Goal: Find specific page/section

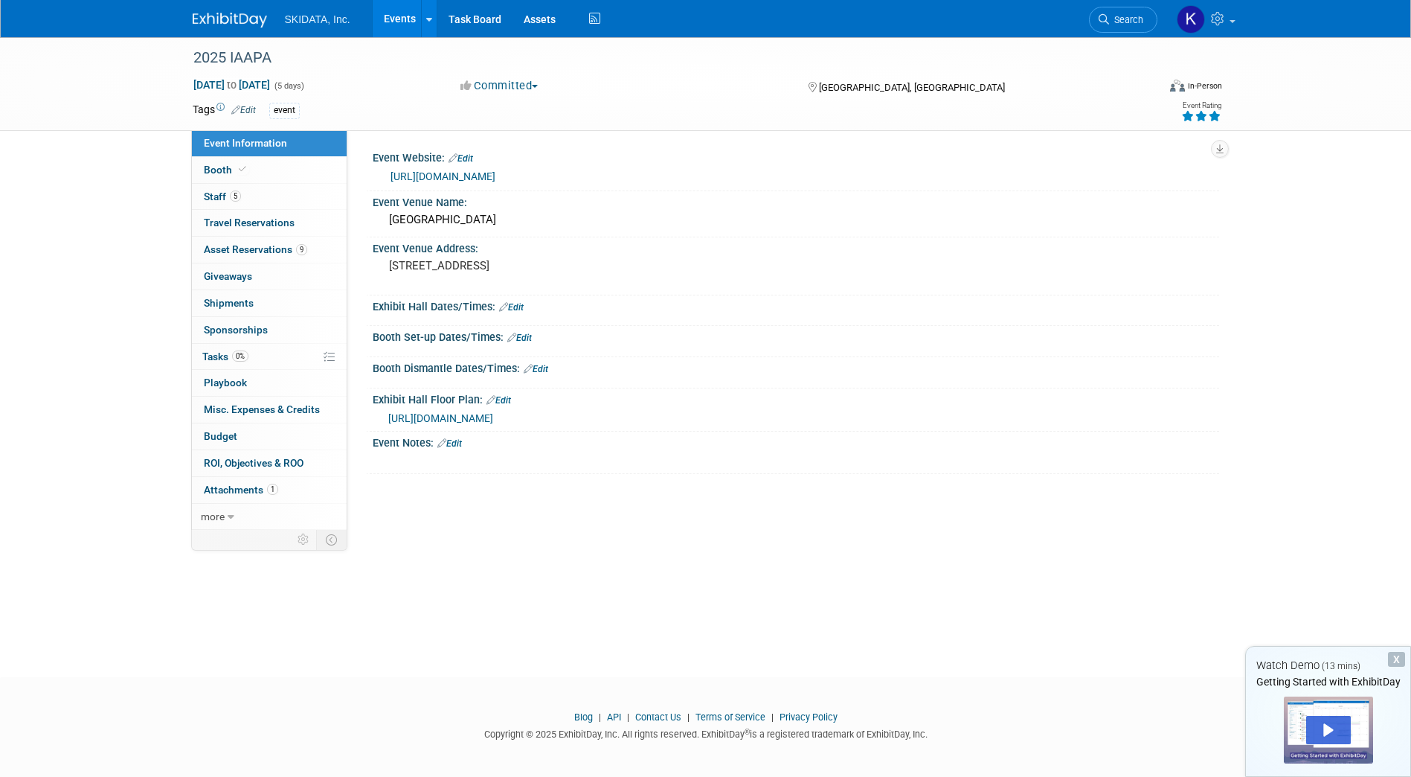
click at [156, 613] on div "2025 IAAPA [DATE] to [DATE] (5 days) [DATE] to [DATE] Committed Committed Consi…" at bounding box center [705, 343] width 1411 height 613
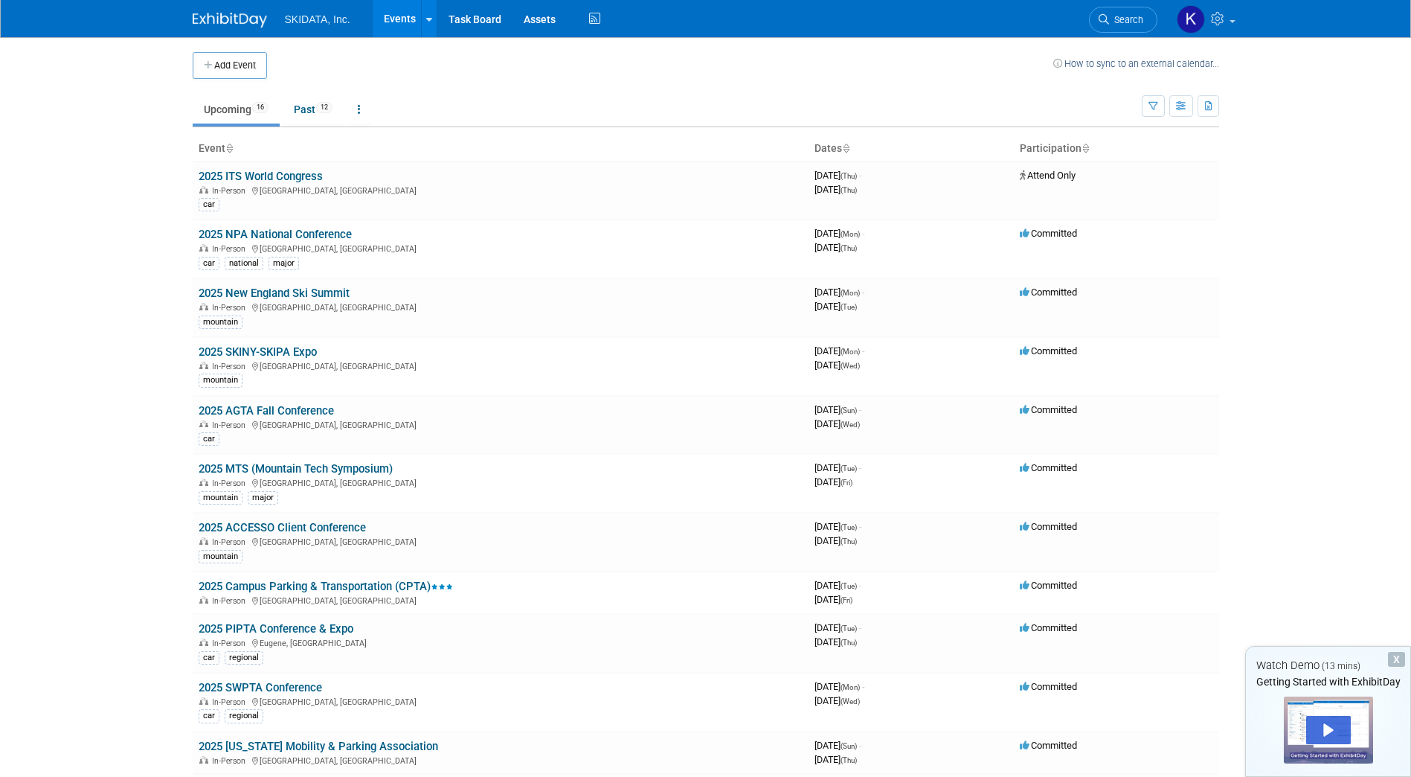
scroll to position [324, 0]
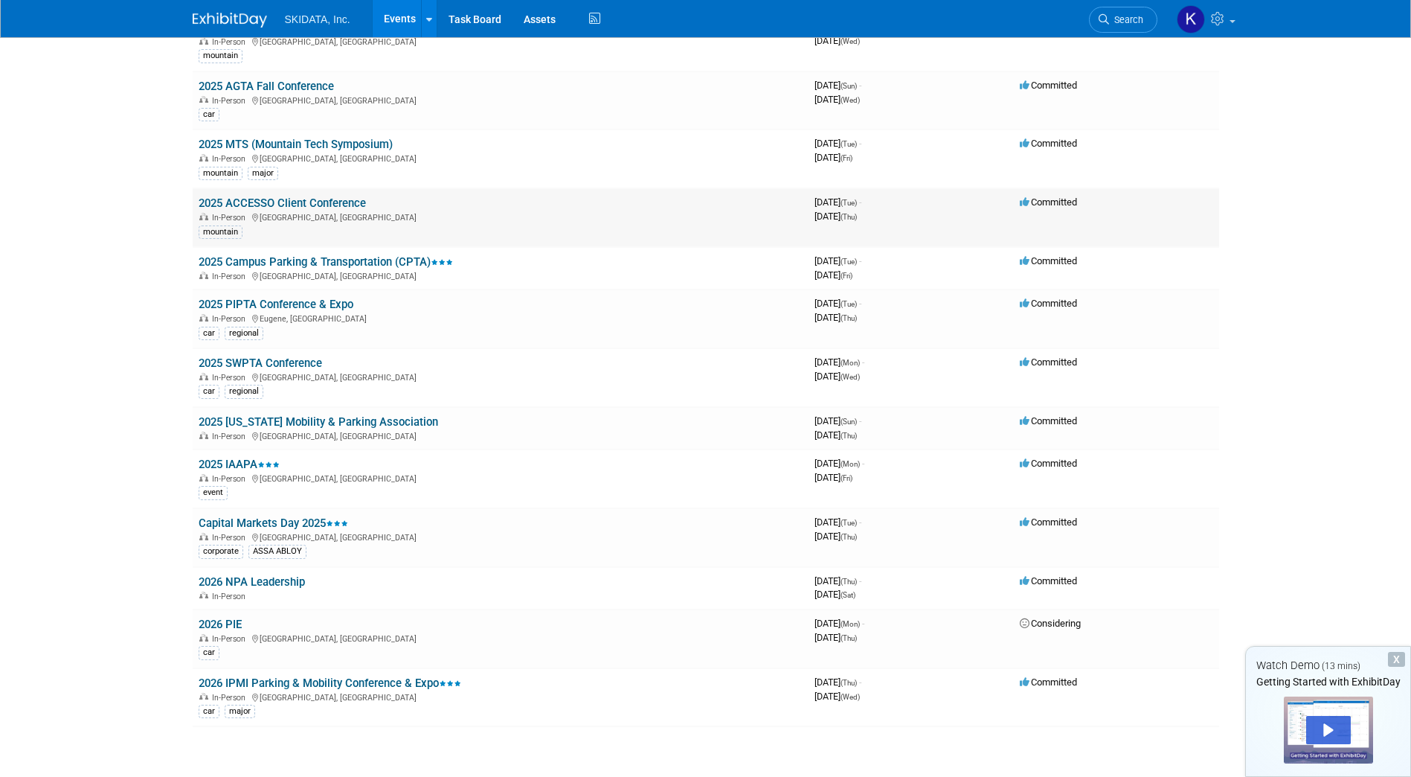
click at [247, 202] on link "2025 ACCESSO Client Conference" at bounding box center [282, 202] width 167 height 13
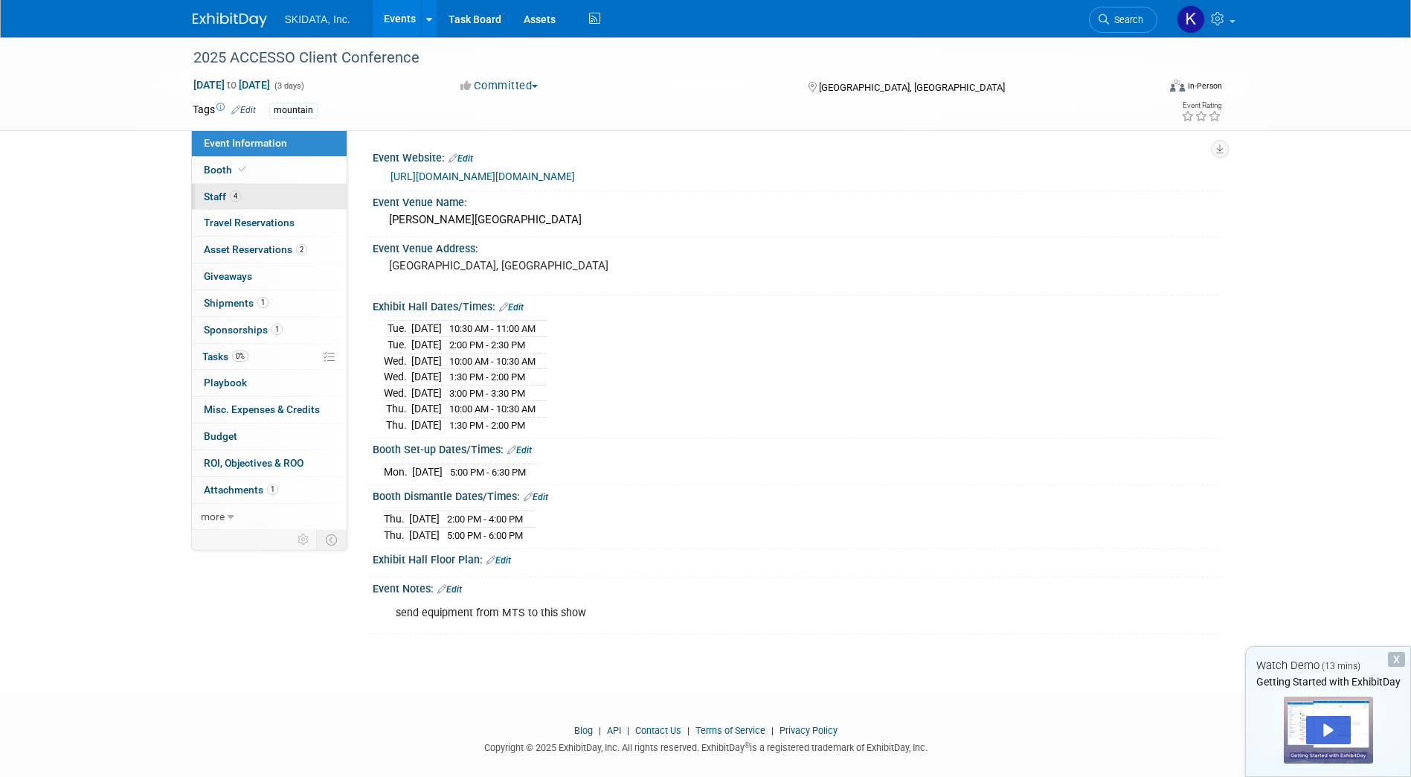
click at [214, 193] on span "Staff 4" at bounding box center [222, 196] width 37 height 12
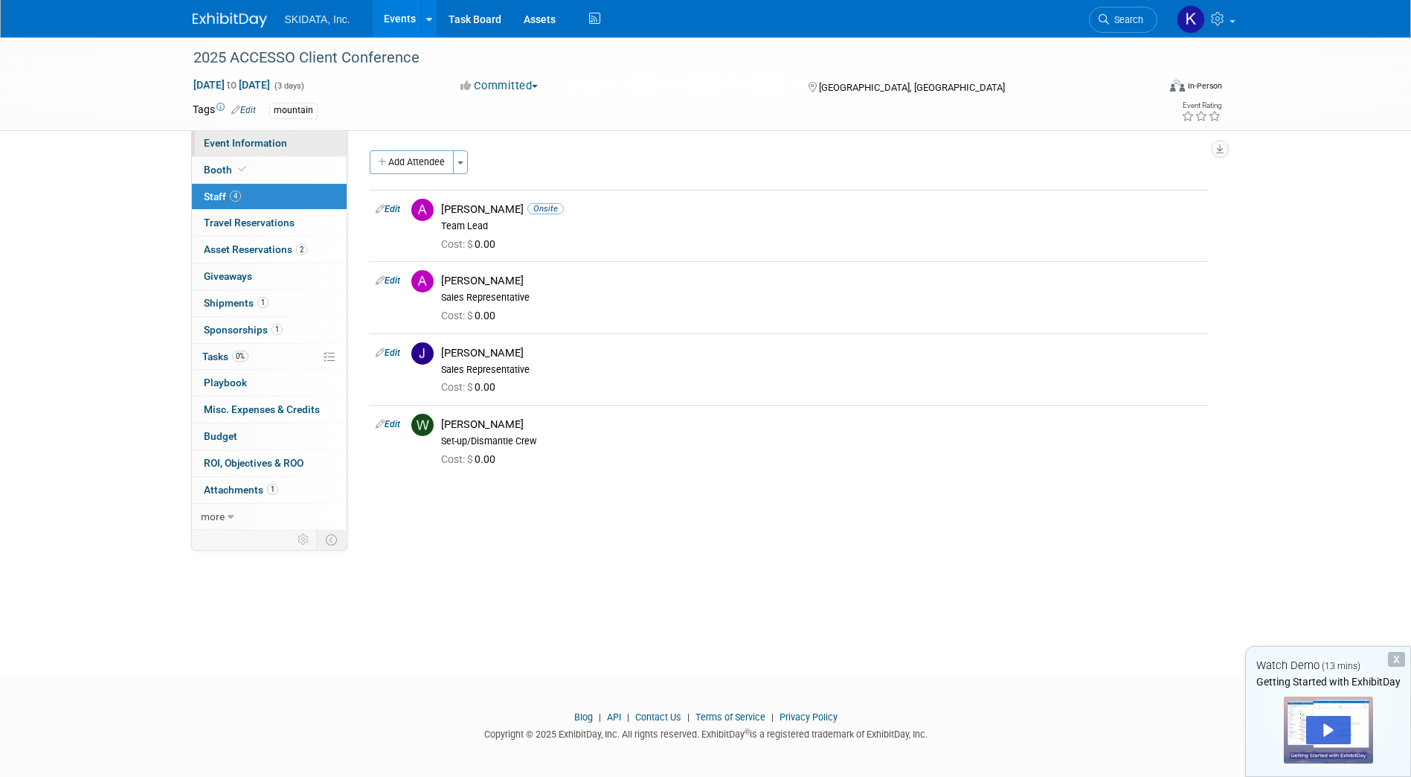
click at [237, 147] on span "Event Information" at bounding box center [245, 143] width 83 height 12
